Goal: Task Accomplishment & Management: Use online tool/utility

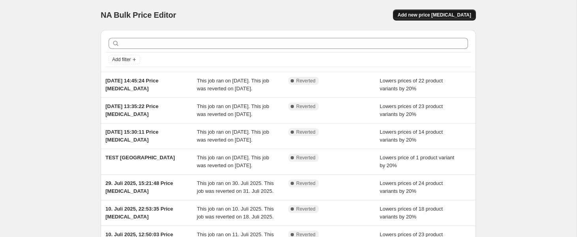
click at [431, 15] on span "Add new price [MEDICAL_DATA]" at bounding box center [433, 15] width 73 height 6
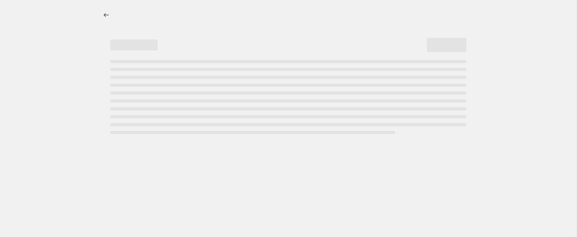
select select "percentage"
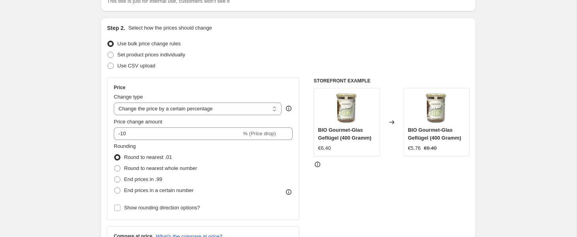
scroll to position [68, 0]
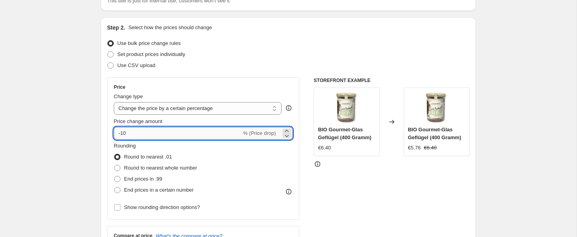
click at [237, 135] on input "-10" at bounding box center [177, 133] width 127 height 13
click at [285, 132] on icon at bounding box center [287, 136] width 8 height 8
click at [286, 129] on icon at bounding box center [287, 131] width 8 height 8
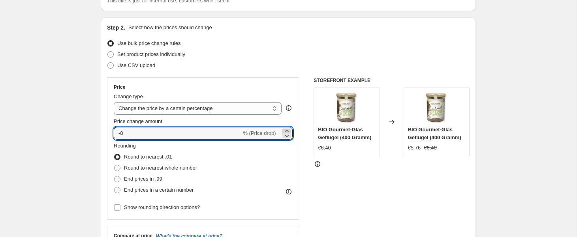
click at [286, 129] on icon at bounding box center [287, 131] width 8 height 8
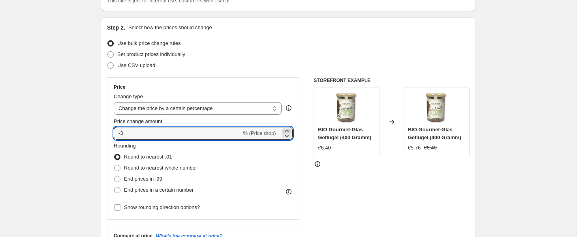
click at [286, 129] on icon at bounding box center [287, 131] width 8 height 8
click at [285, 132] on icon at bounding box center [287, 136] width 8 height 8
click at [285, 135] on icon at bounding box center [287, 136] width 8 height 8
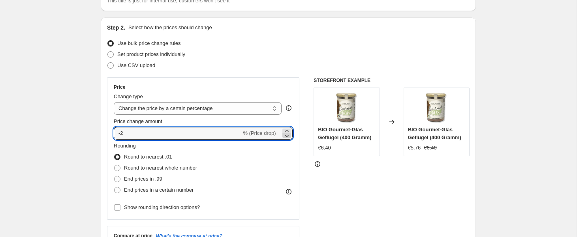
click at [285, 135] on icon at bounding box center [287, 136] width 8 height 8
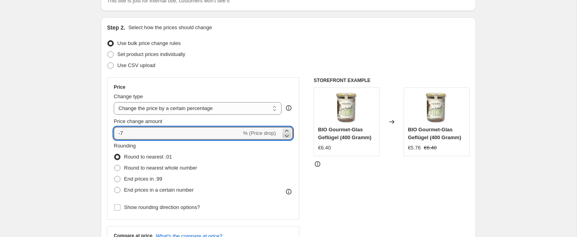
click at [285, 135] on icon at bounding box center [287, 136] width 8 height 8
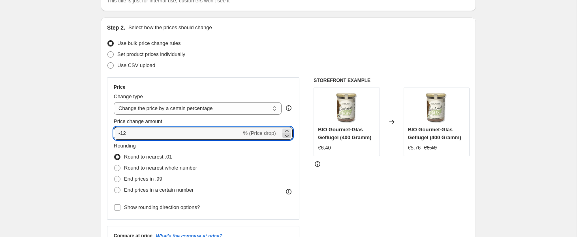
click at [285, 135] on icon at bounding box center [287, 136] width 8 height 8
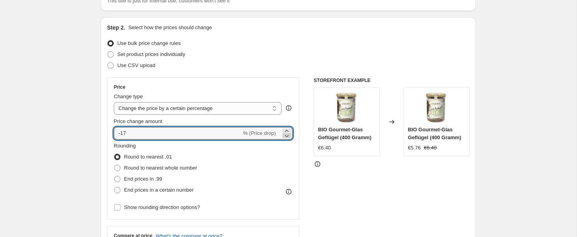
click at [285, 135] on icon at bounding box center [287, 136] width 8 height 8
type input "-20"
click at [298, 155] on div "Price Change type Change the price to a certain amount Change the price by a ce…" at bounding box center [203, 148] width 192 height 142
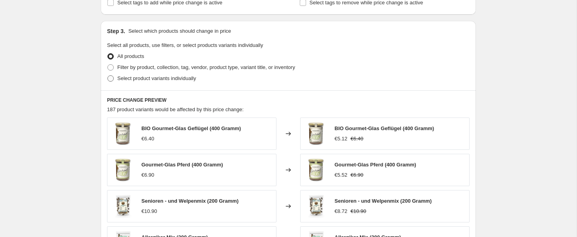
scroll to position [346, 0]
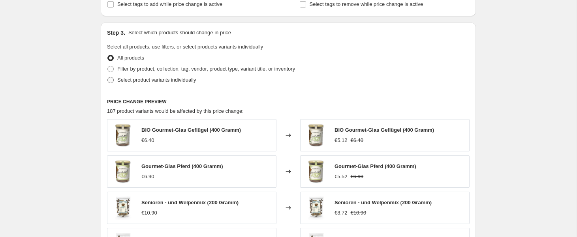
click at [141, 79] on span "Select product variants individually" at bounding box center [156, 80] width 79 height 6
click at [108, 77] on input "Select product variants individually" at bounding box center [107, 77] width 0 height 0
radio input "true"
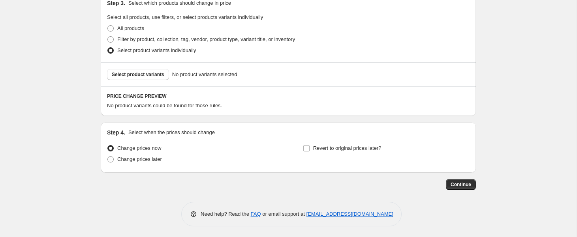
scroll to position [377, 0]
click at [147, 71] on span "Select product variants" at bounding box center [138, 73] width 52 height 6
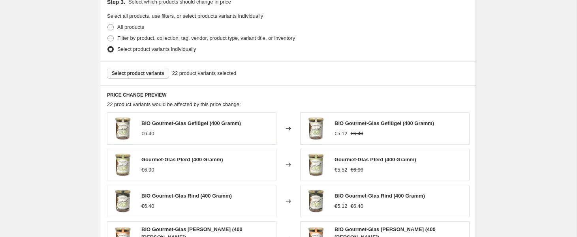
scroll to position [576, 0]
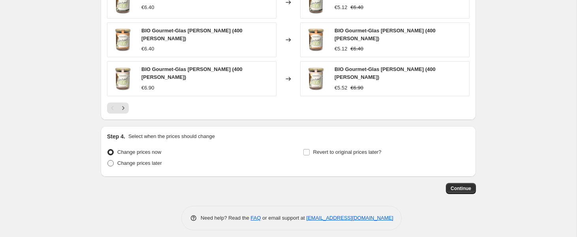
click at [159, 161] on span "Change prices later" at bounding box center [139, 163] width 45 height 6
click at [108, 161] on input "Change prices later" at bounding box center [107, 160] width 0 height 0
radio input "true"
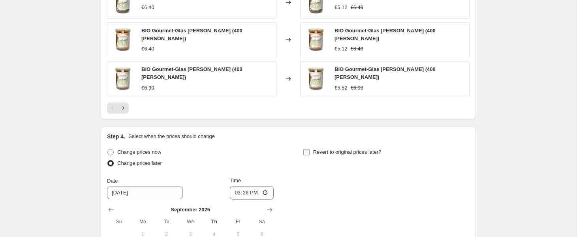
click at [330, 149] on span "Revert to original prices later?" at bounding box center [347, 152] width 68 height 6
click at [309, 149] on input "Revert to original prices later?" at bounding box center [306, 152] width 6 height 6
checkbox input "true"
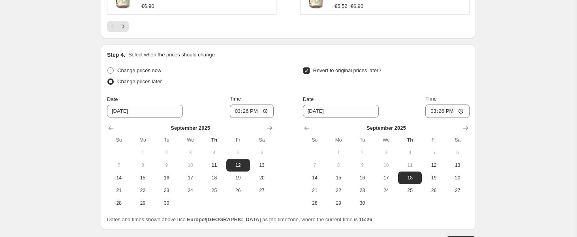
scroll to position [662, 0]
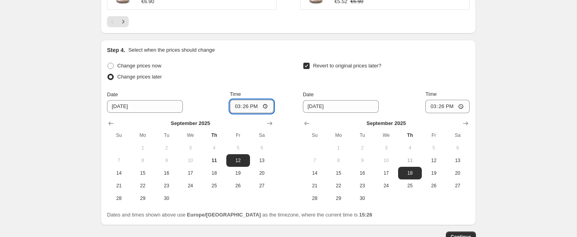
click at [248, 105] on input "15:26" at bounding box center [252, 106] width 44 height 13
type input "00:00"
click at [339, 170] on span "15" at bounding box center [338, 173] width 17 height 6
type input "[DATE]"
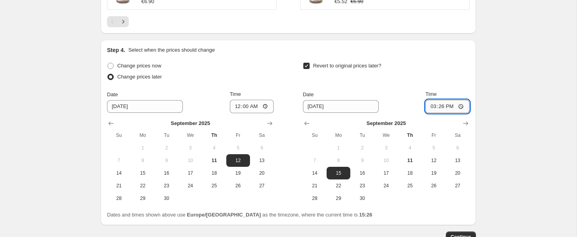
click at [436, 101] on input "15:26" at bounding box center [447, 106] width 44 height 13
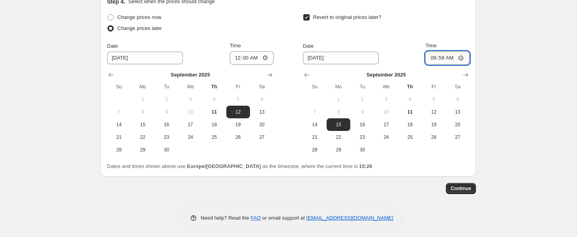
click at [437, 51] on input "09:59" at bounding box center [447, 57] width 44 height 13
type input "00:00"
click at [462, 186] on span "Continue" at bounding box center [460, 189] width 21 height 6
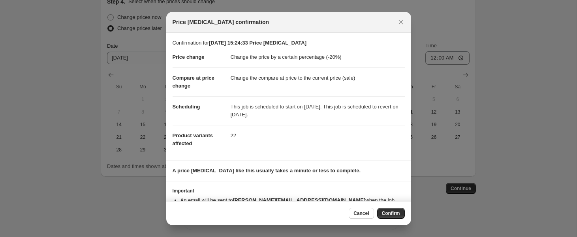
scroll to position [21, 0]
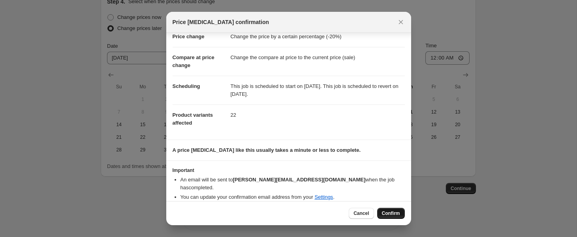
click at [385, 213] on span "Confirm" at bounding box center [391, 213] width 18 height 6
